Goal: Ask a question

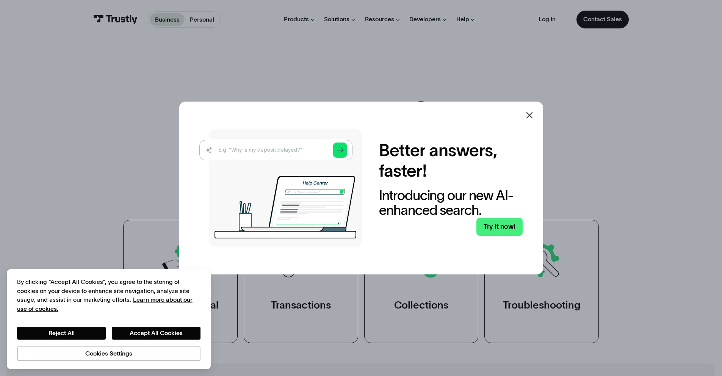
click at [533, 119] on icon at bounding box center [529, 115] width 9 height 9
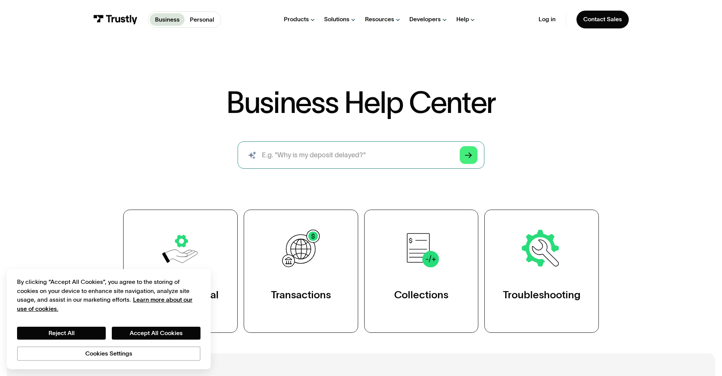
scroll to position [57, 0]
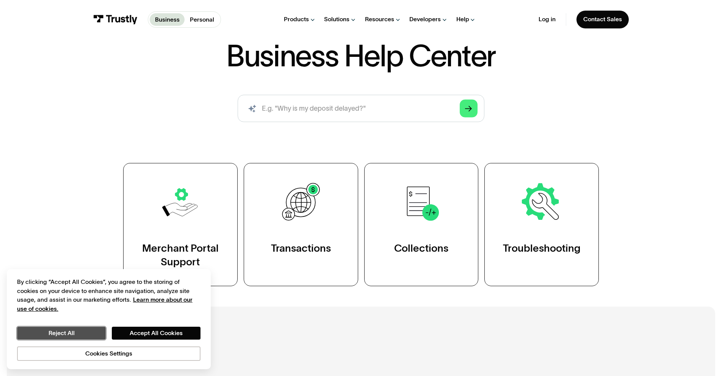
click at [68, 333] on button "Reject All" at bounding box center [61, 333] width 89 height 13
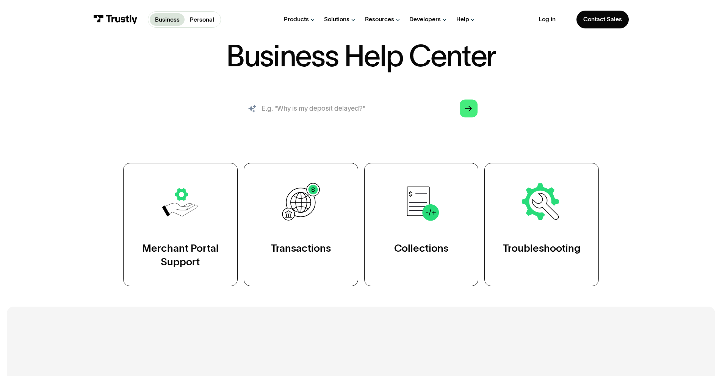
click at [327, 120] on input "search" at bounding box center [361, 108] width 246 height 27
type input "how do i download reports from merchant portal"
click at [476, 113] on link "Arrow Right" at bounding box center [469, 109] width 18 height 18
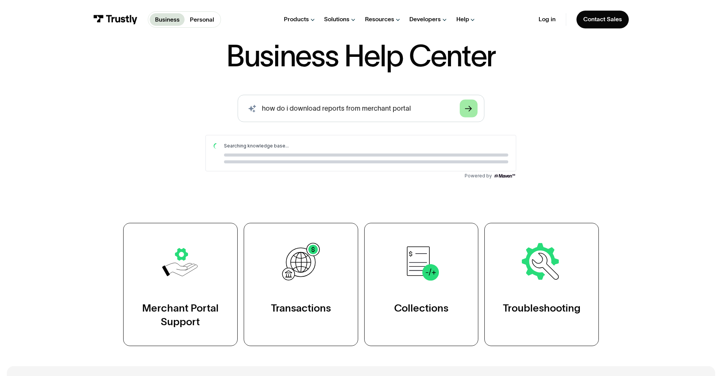
scroll to position [0, 0]
click at [467, 108] on icon "Arrow Right" at bounding box center [468, 108] width 7 height 7
